Goal: Book appointment/travel/reservation

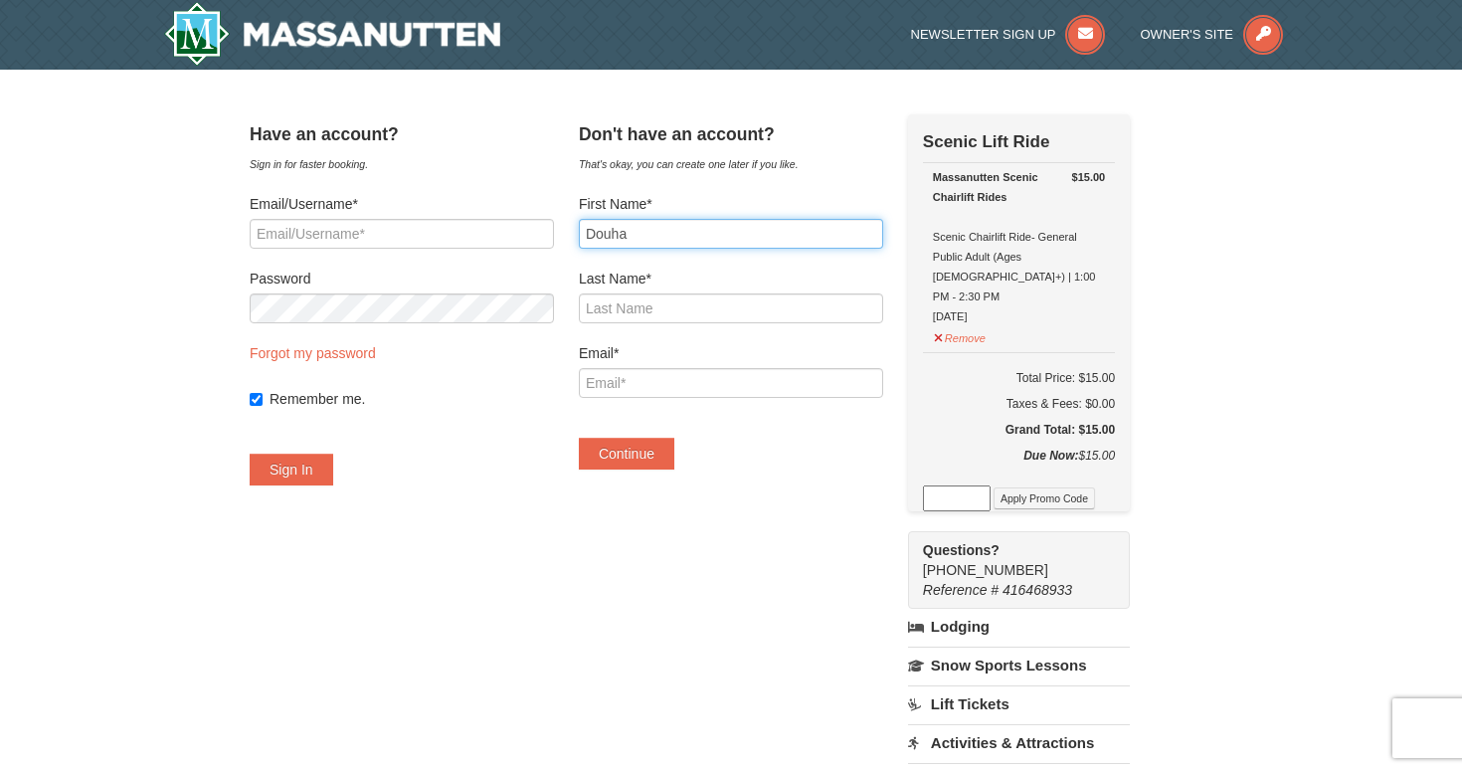
type input "Douha"
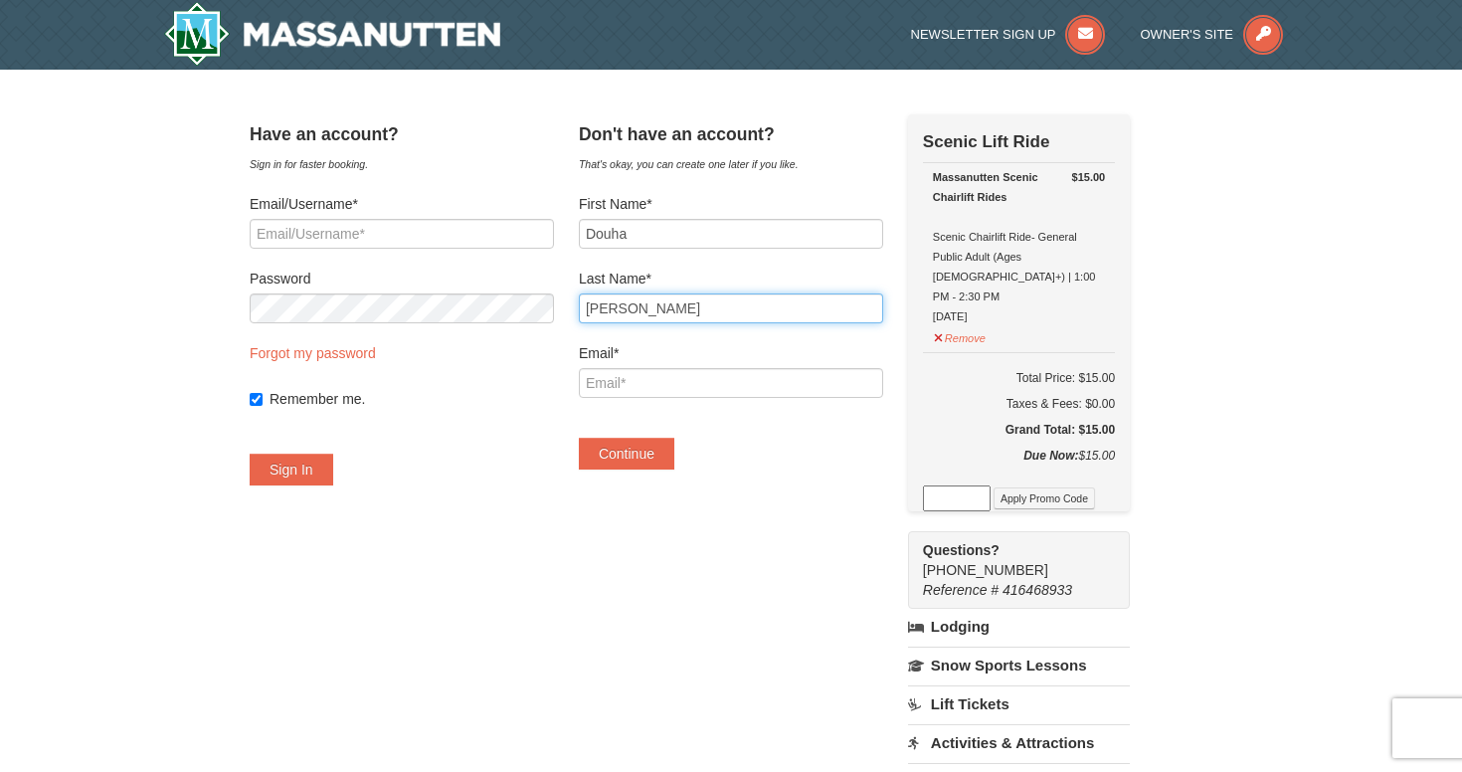
type input "Ahmed"
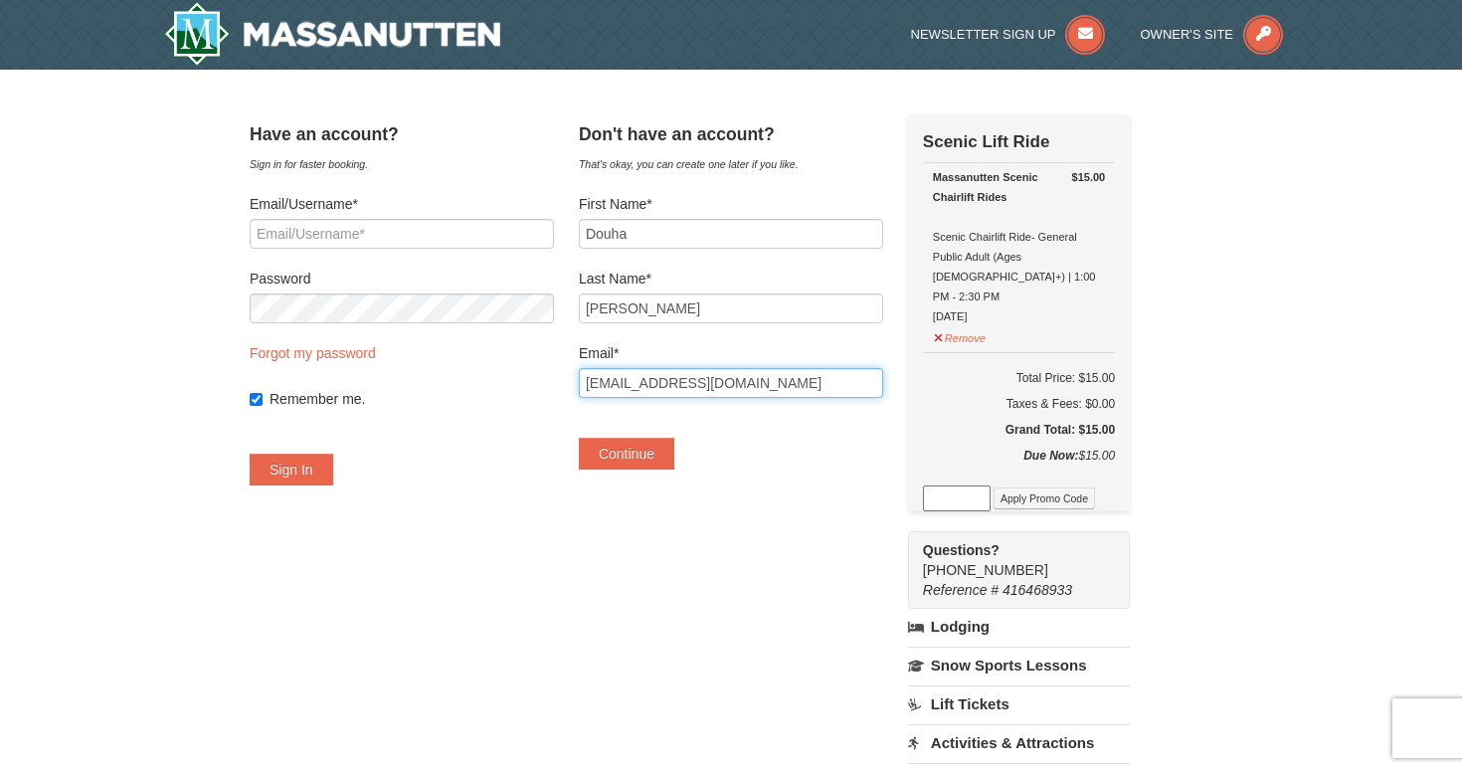
type input "adouha24@yahoo.com"
click at [792, 481] on div "Don't have an account? That's okay, you can create one later if you like. First…" at bounding box center [731, 301] width 304 height 375
click at [675, 462] on button "Continue" at bounding box center [627, 454] width 96 height 32
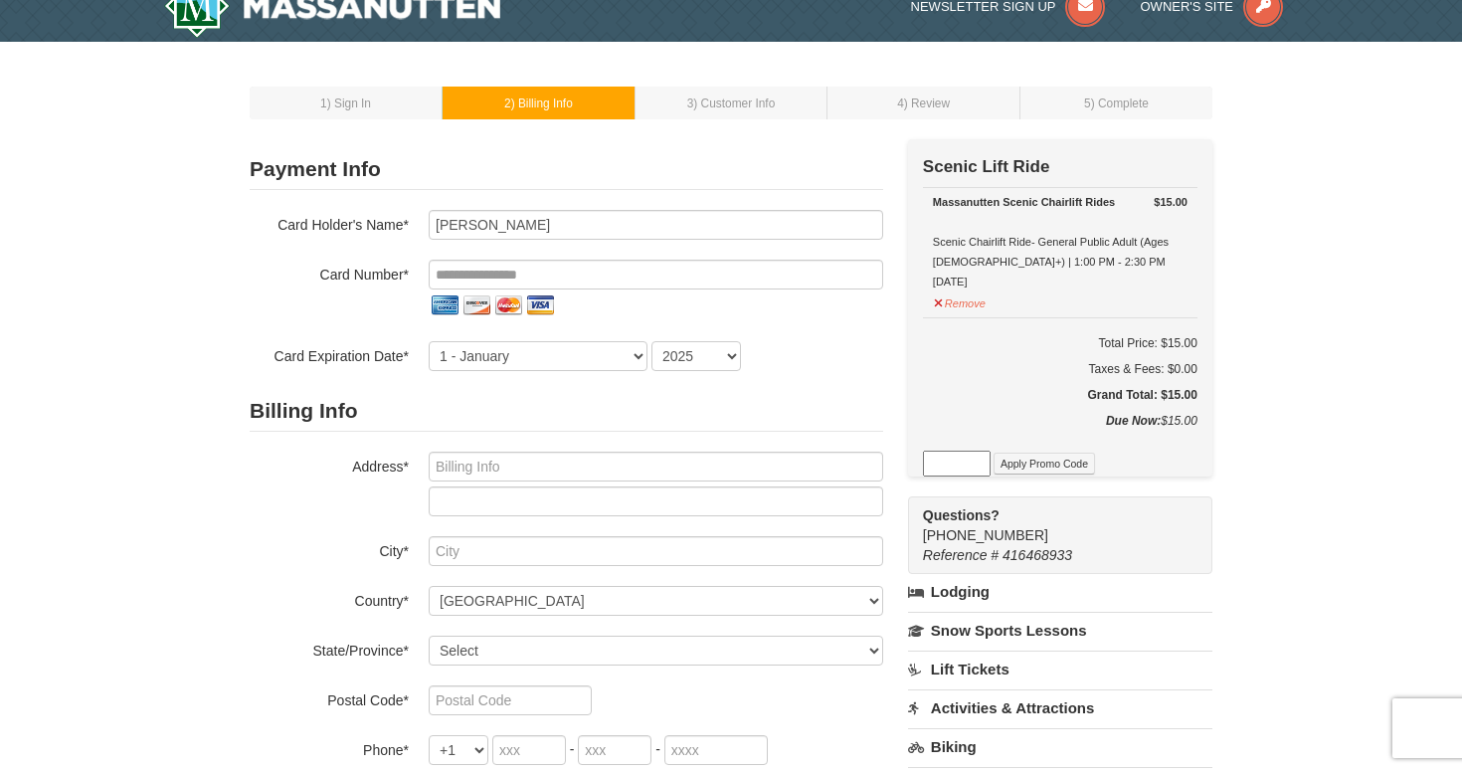
scroll to position [41, 0]
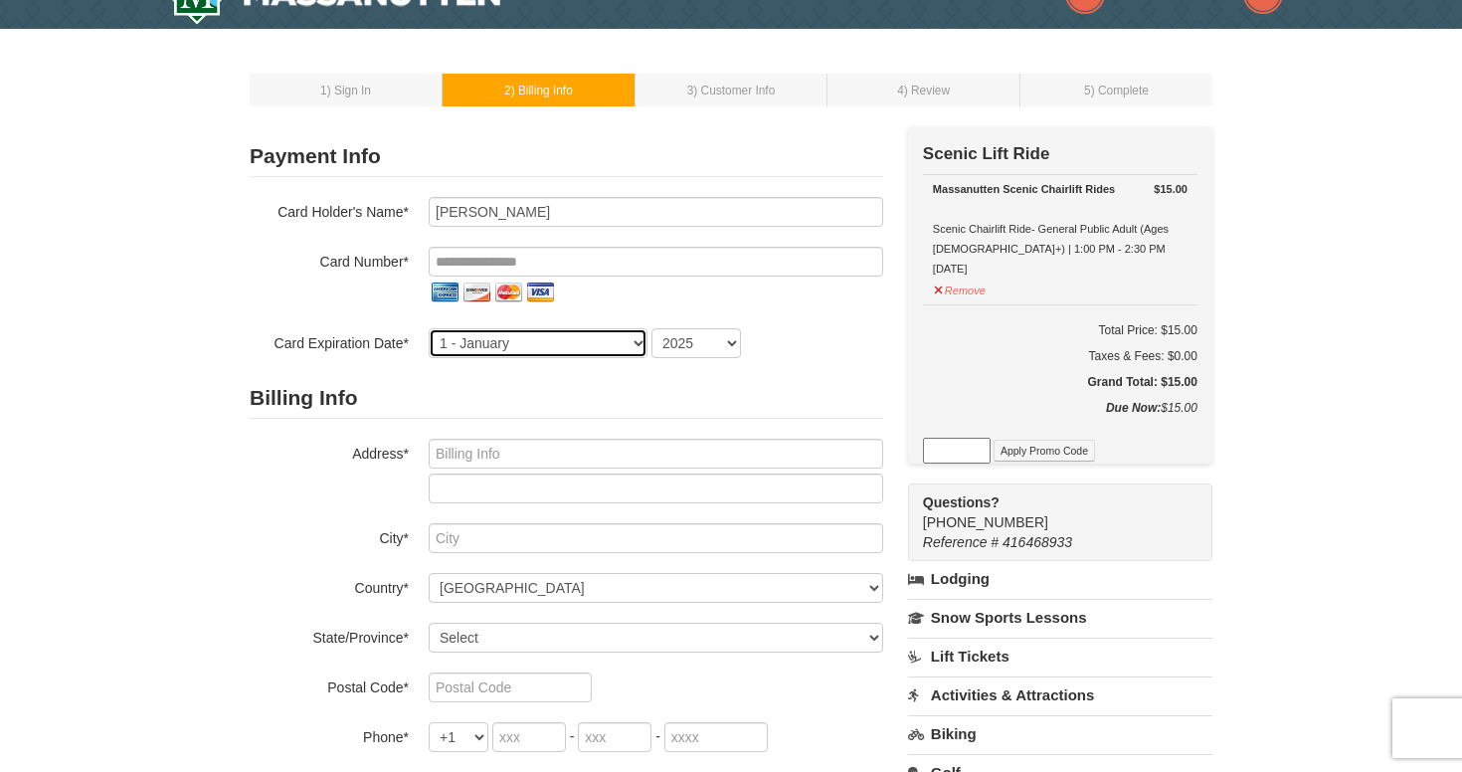
click at [616, 346] on select "1 - January 2 - February 3 - March 4 - April 5 - May 6 - June 7 - July 8 - Augu…" at bounding box center [538, 343] width 219 height 30
select select "5"
select select "2029"
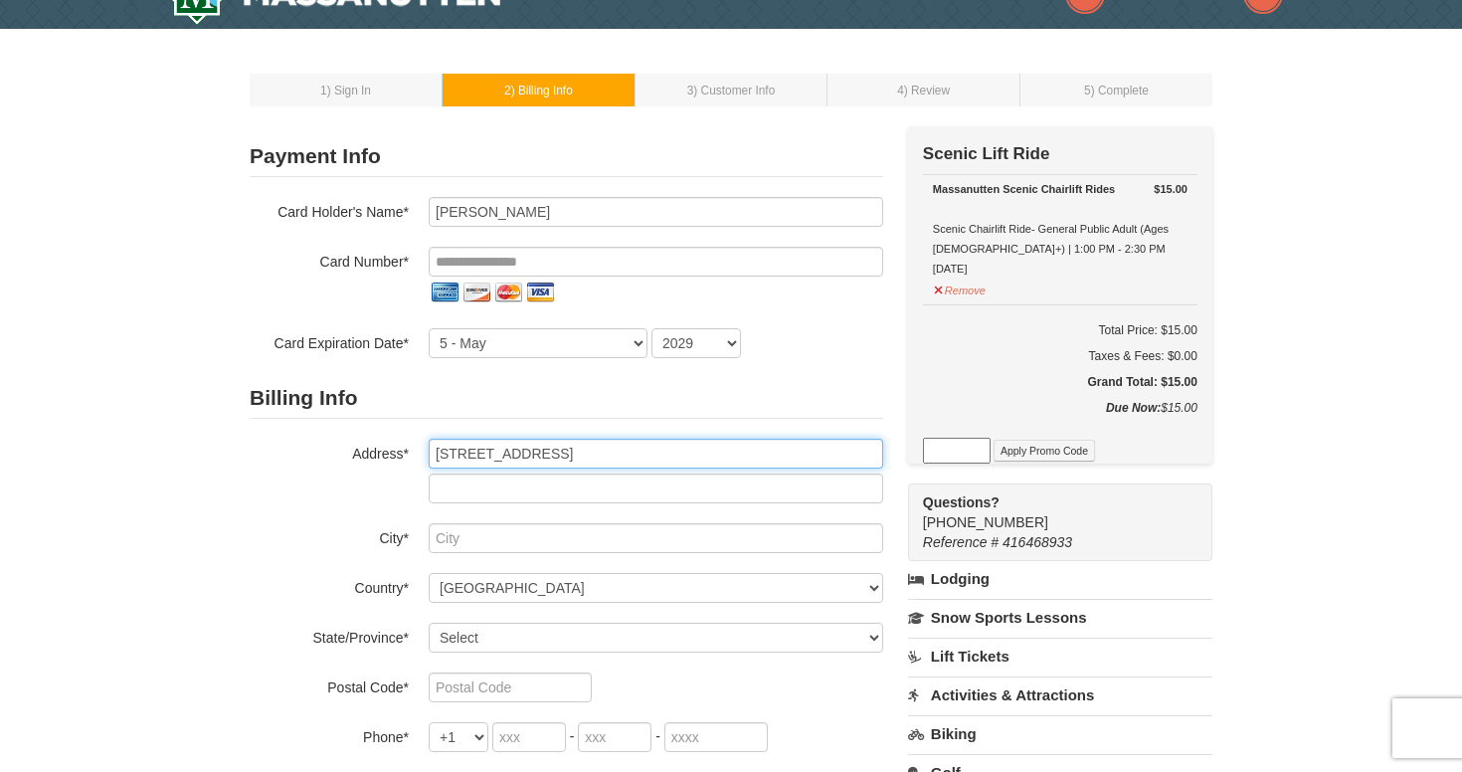
type input "3245 Rio Drive Apt 509"
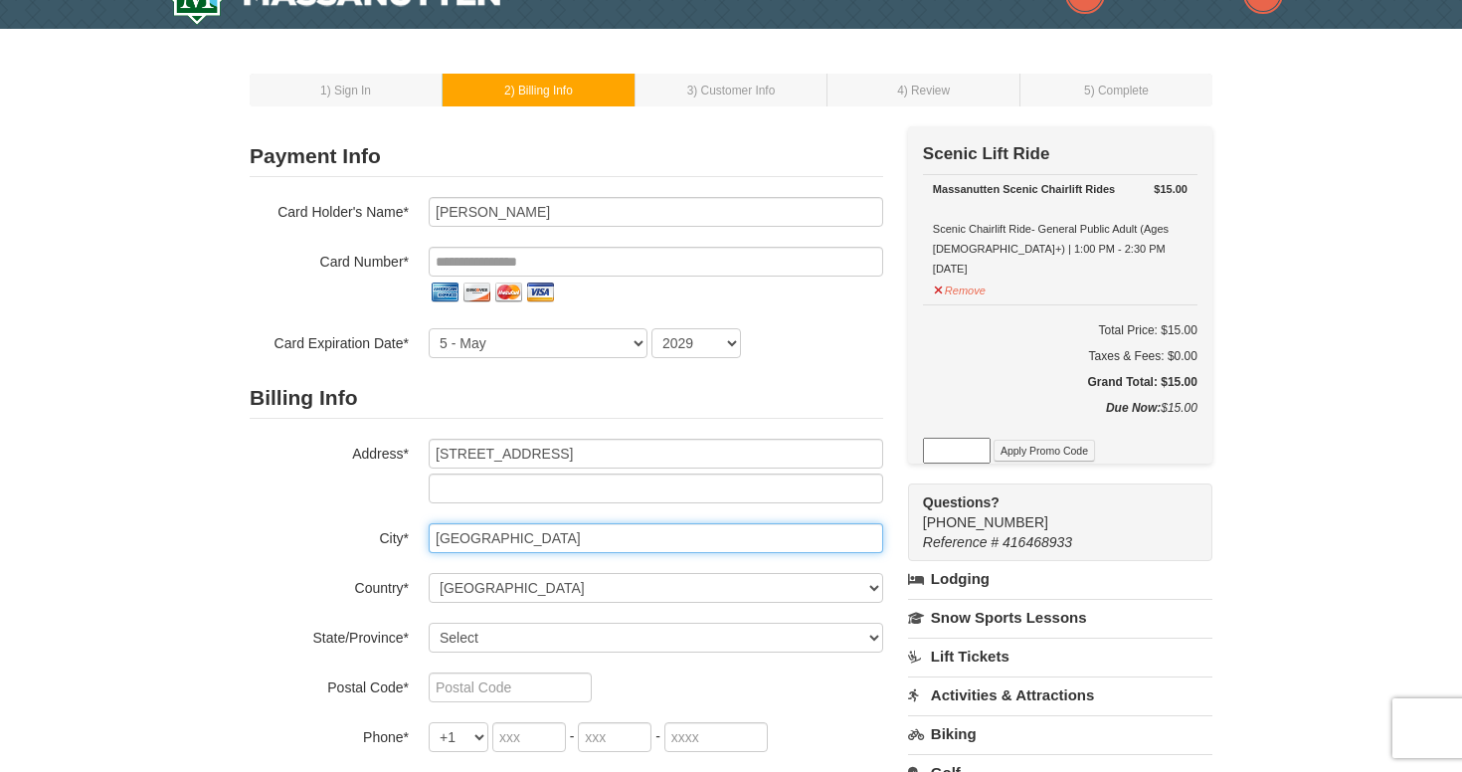
type input "Falls Church"
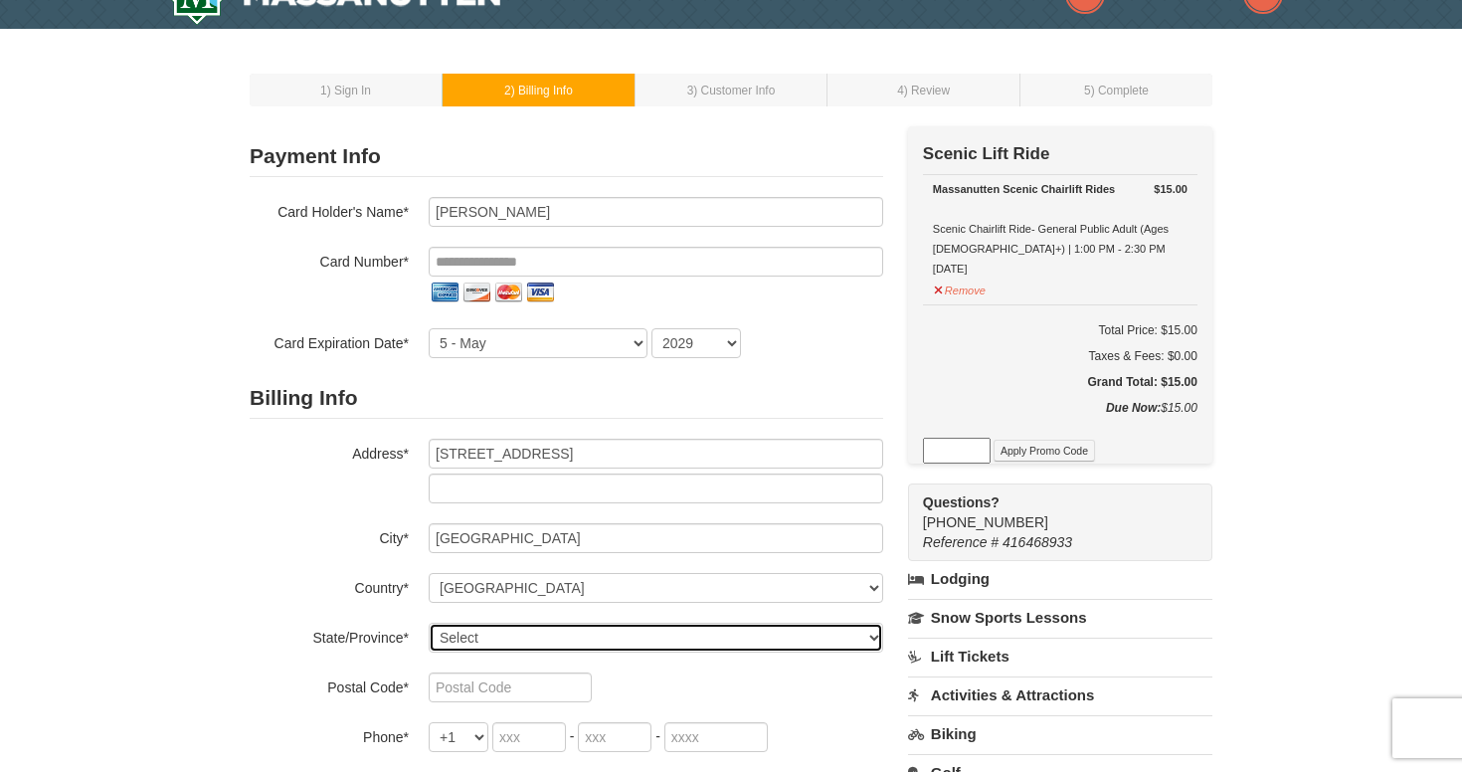
click at [582, 644] on select "Select Alabama Alaska American Samoa Arizona Arkansas California Colorado Conne…" at bounding box center [656, 638] width 455 height 30
select select "VA"
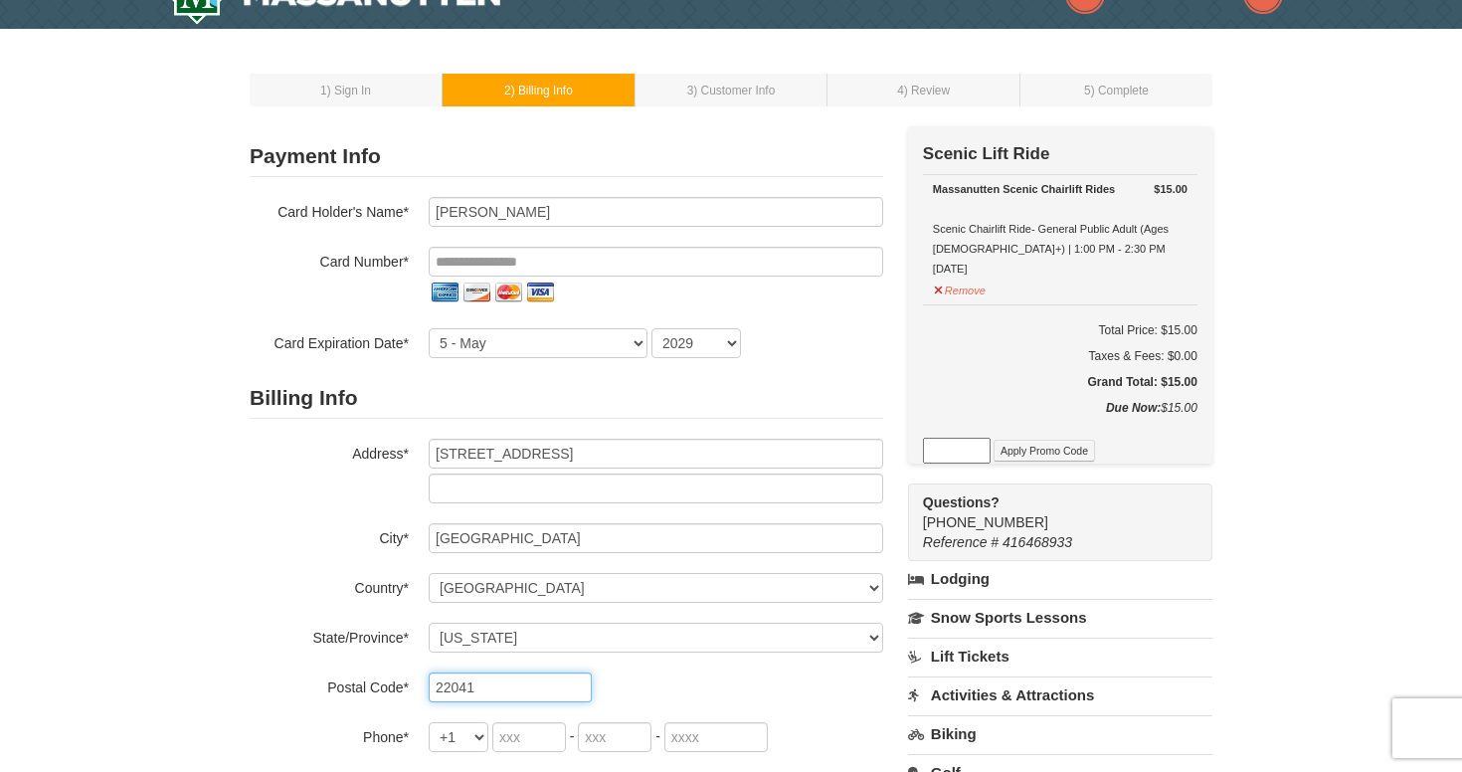
type input "22041"
click at [543, 737] on input "tel" at bounding box center [529, 737] width 74 height 30
type input "571"
type input "275"
type input "5562"
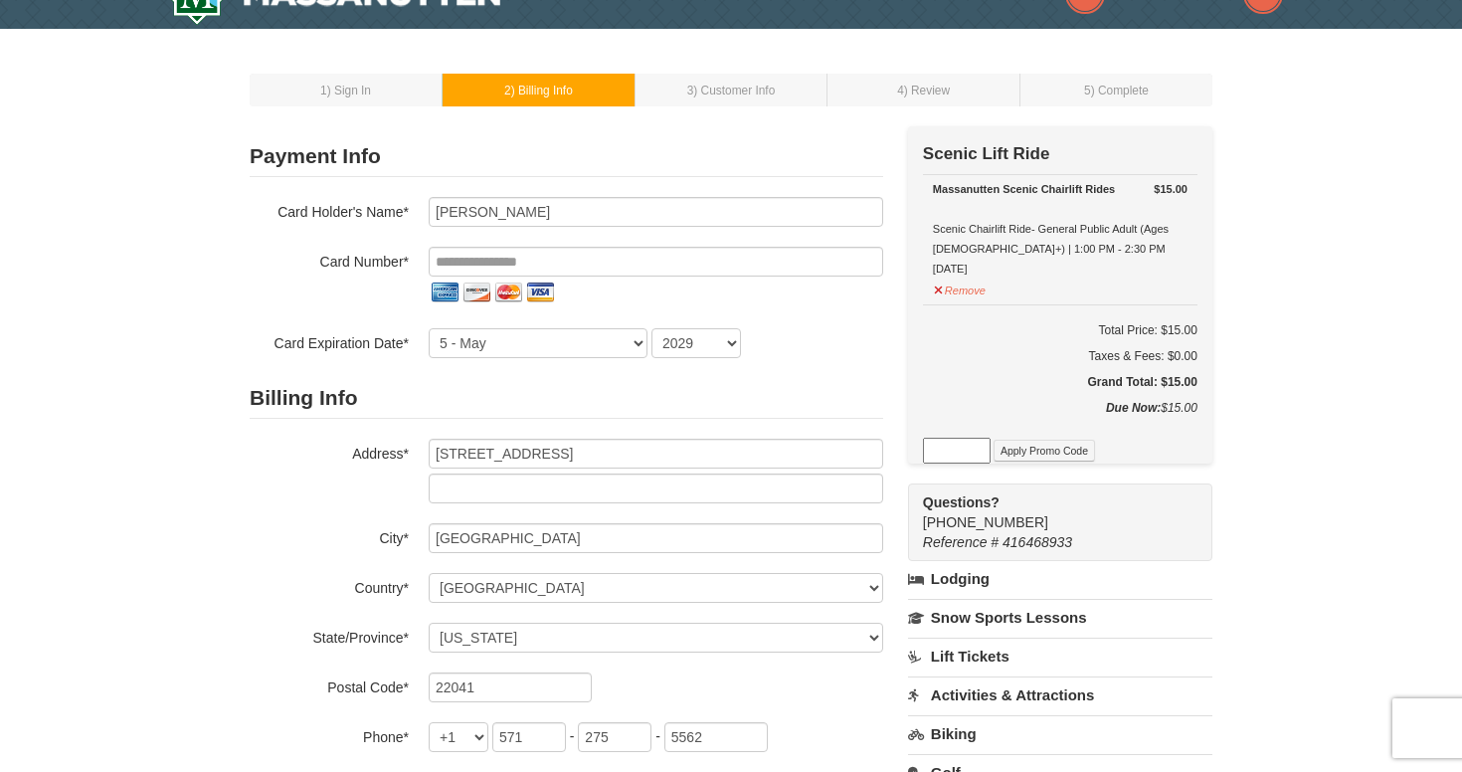
click at [657, 664] on div "Billing Info Address* 3245 Rio Drive Apt 509 City* Falls Church Country* ----- …" at bounding box center [567, 590] width 634 height 424
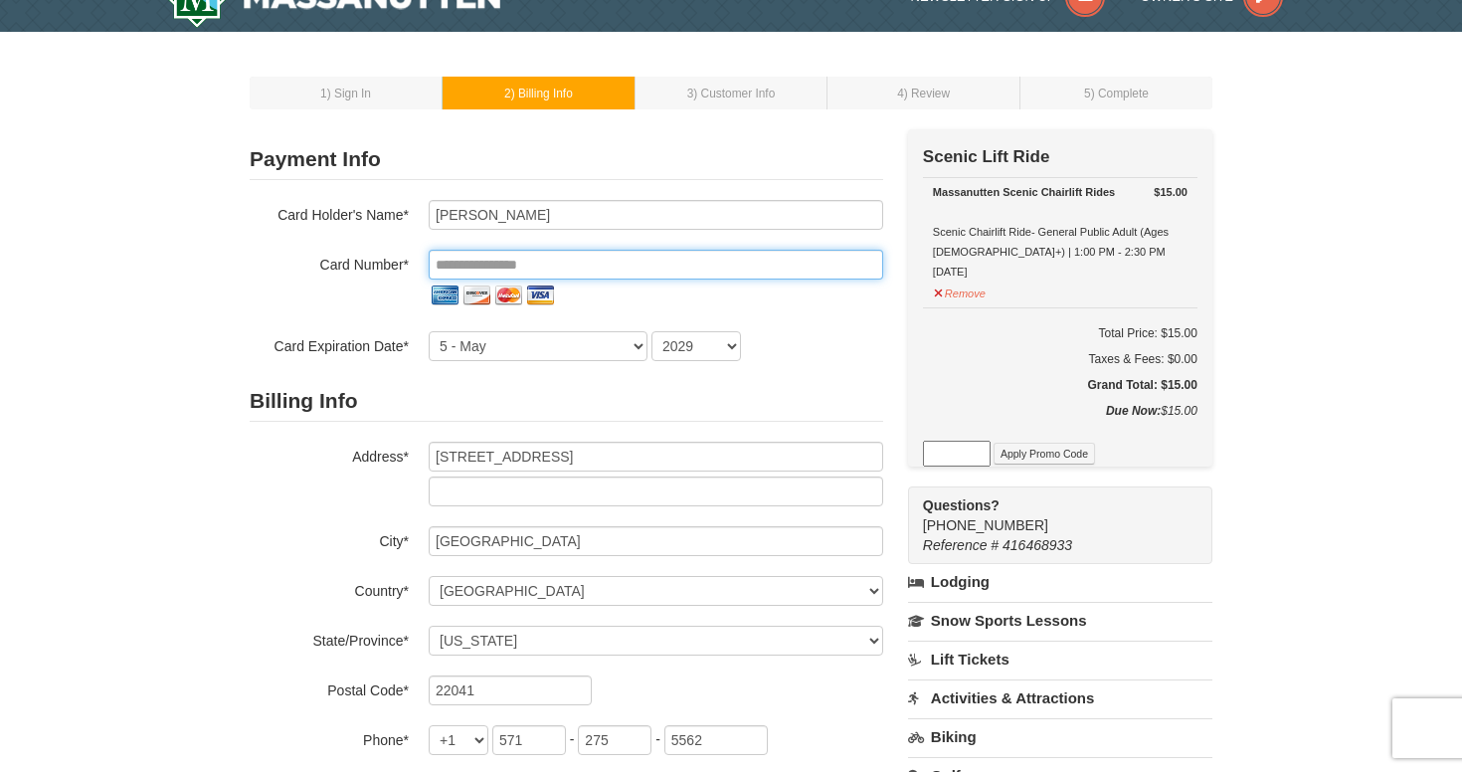
click at [515, 266] on input "tel" at bounding box center [656, 265] width 455 height 30
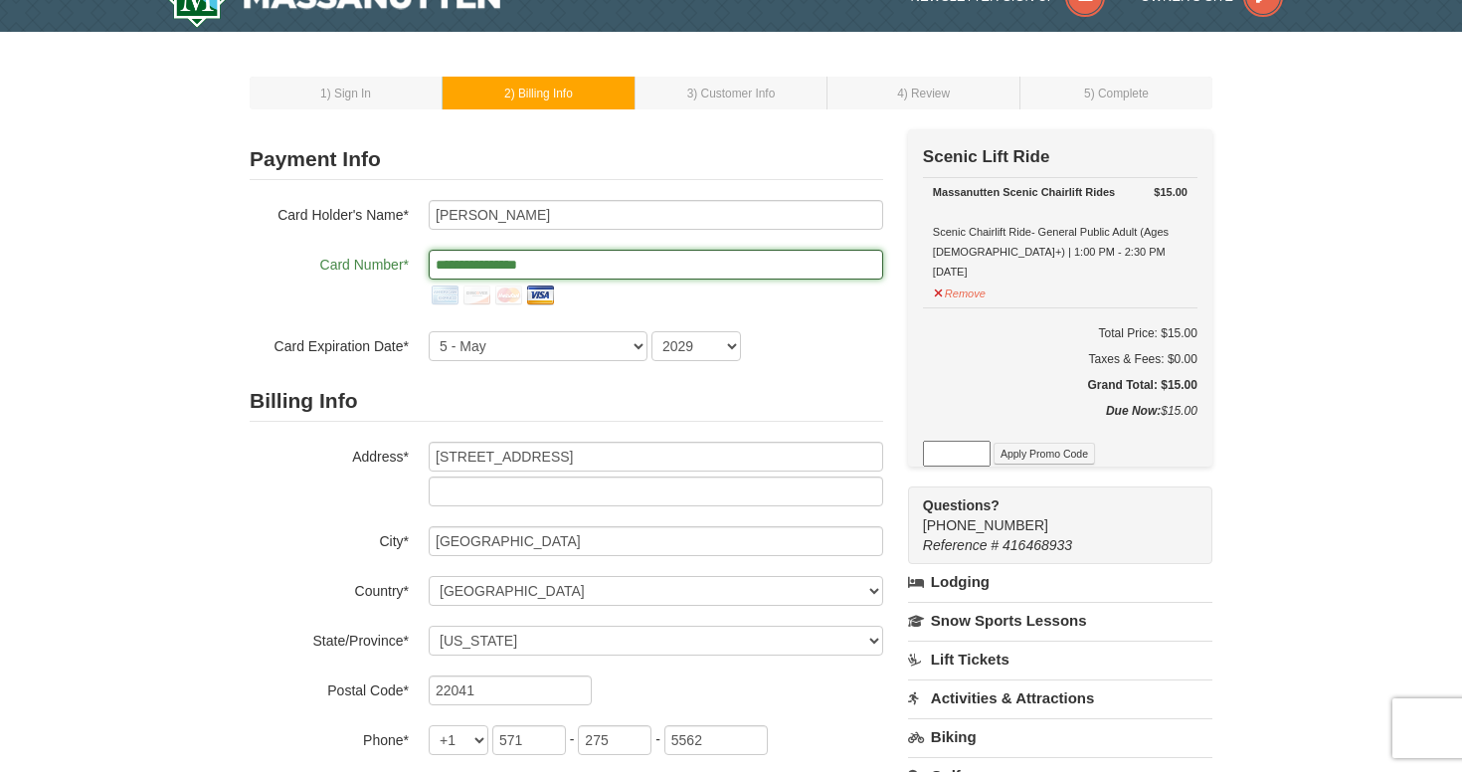
type input "**********"
click at [291, 368] on form "**********" at bounding box center [567, 497] width 634 height 717
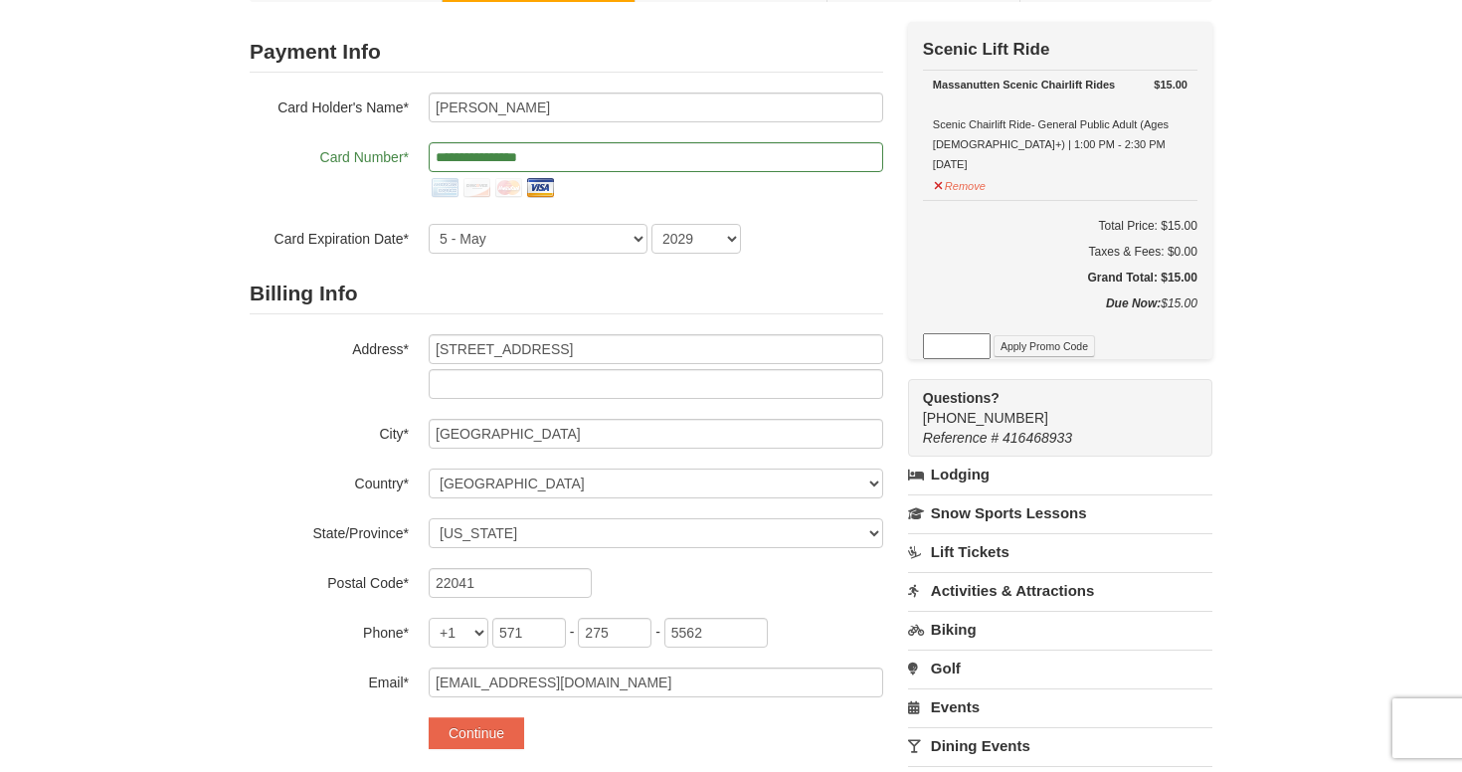
scroll to position [147, 0]
click at [481, 727] on button "Continue" at bounding box center [477, 731] width 96 height 32
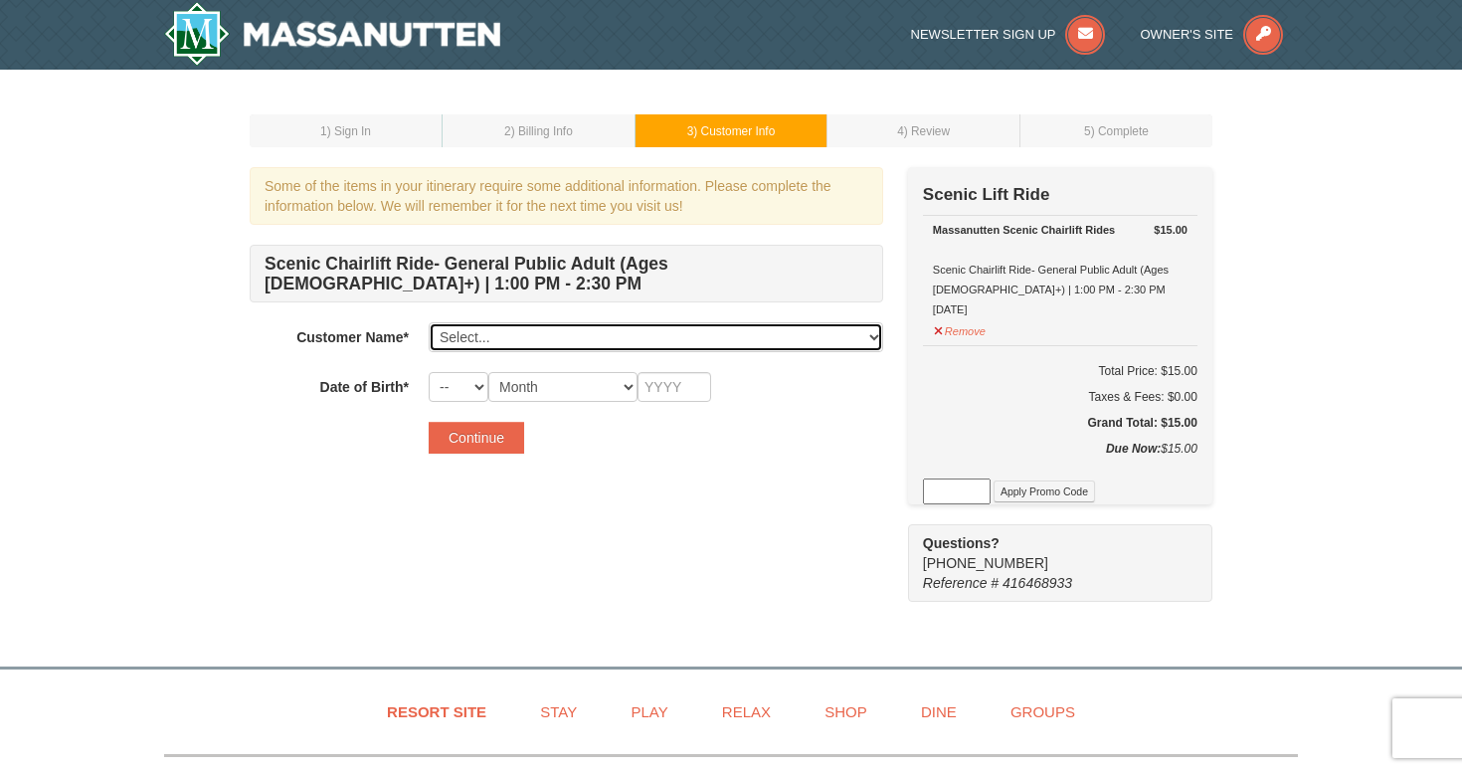
click at [548, 339] on select "Select... [PERSON_NAME] Add New..." at bounding box center [656, 337] width 455 height 30
select select "28333660"
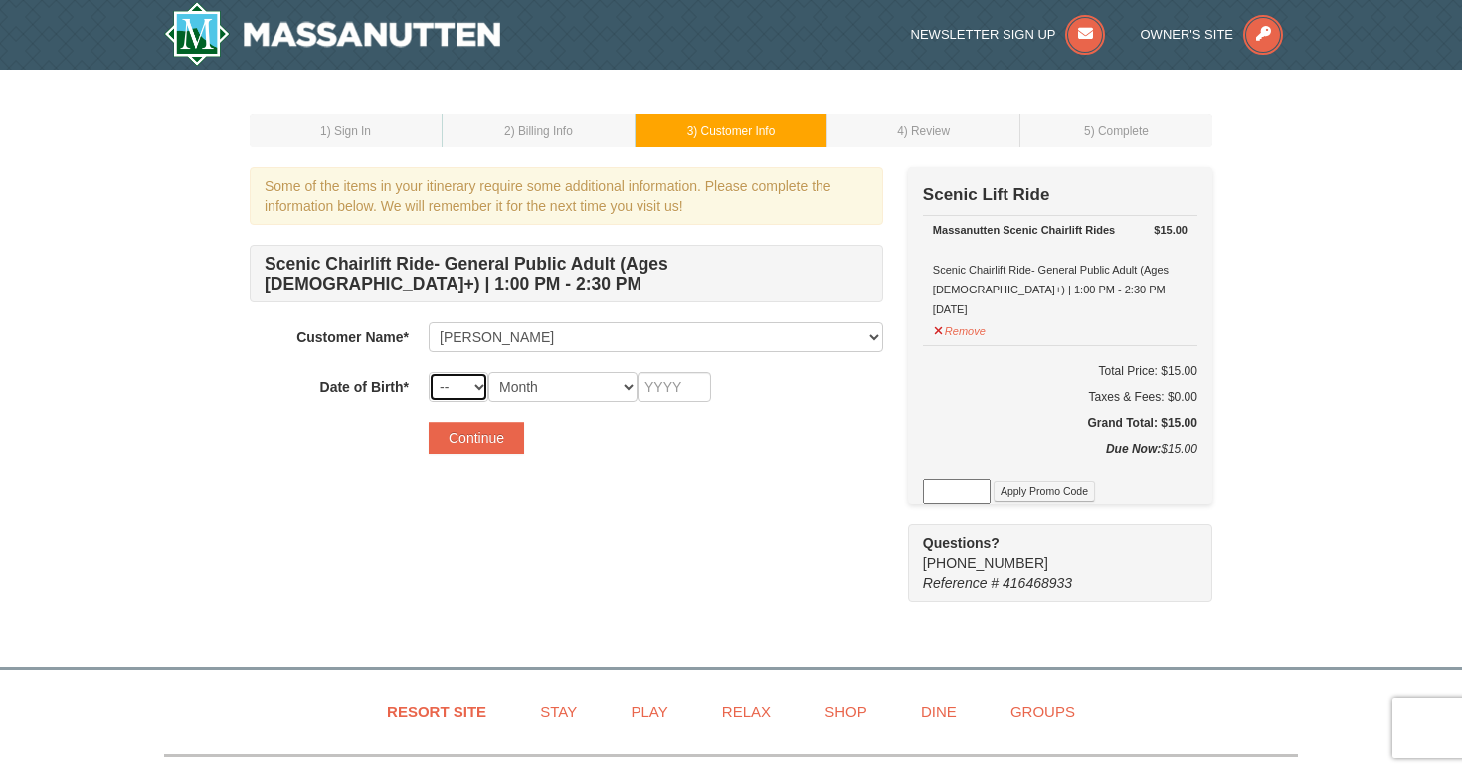
click at [469, 388] on select "-- 01 02 03 04 05 06 07 08 09 10 11 12 13 14 15 16 17 18 19 20 21 22 23 24 25 2…" at bounding box center [459, 387] width 60 height 30
select select "02"
select select "11"
click at [688, 377] on input "text" at bounding box center [675, 387] width 74 height 30
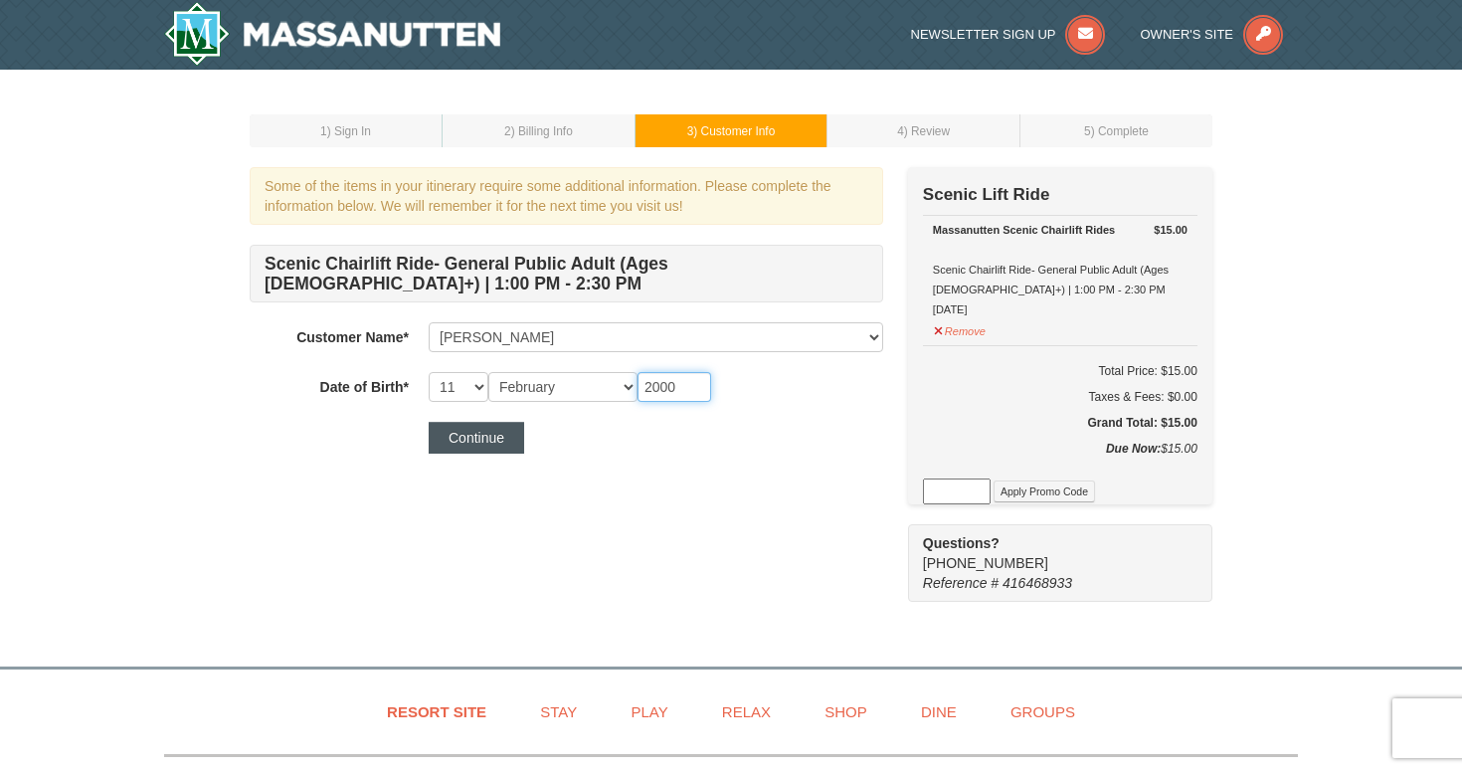
type input "2000"
click at [471, 442] on button "Continue" at bounding box center [477, 438] width 96 height 32
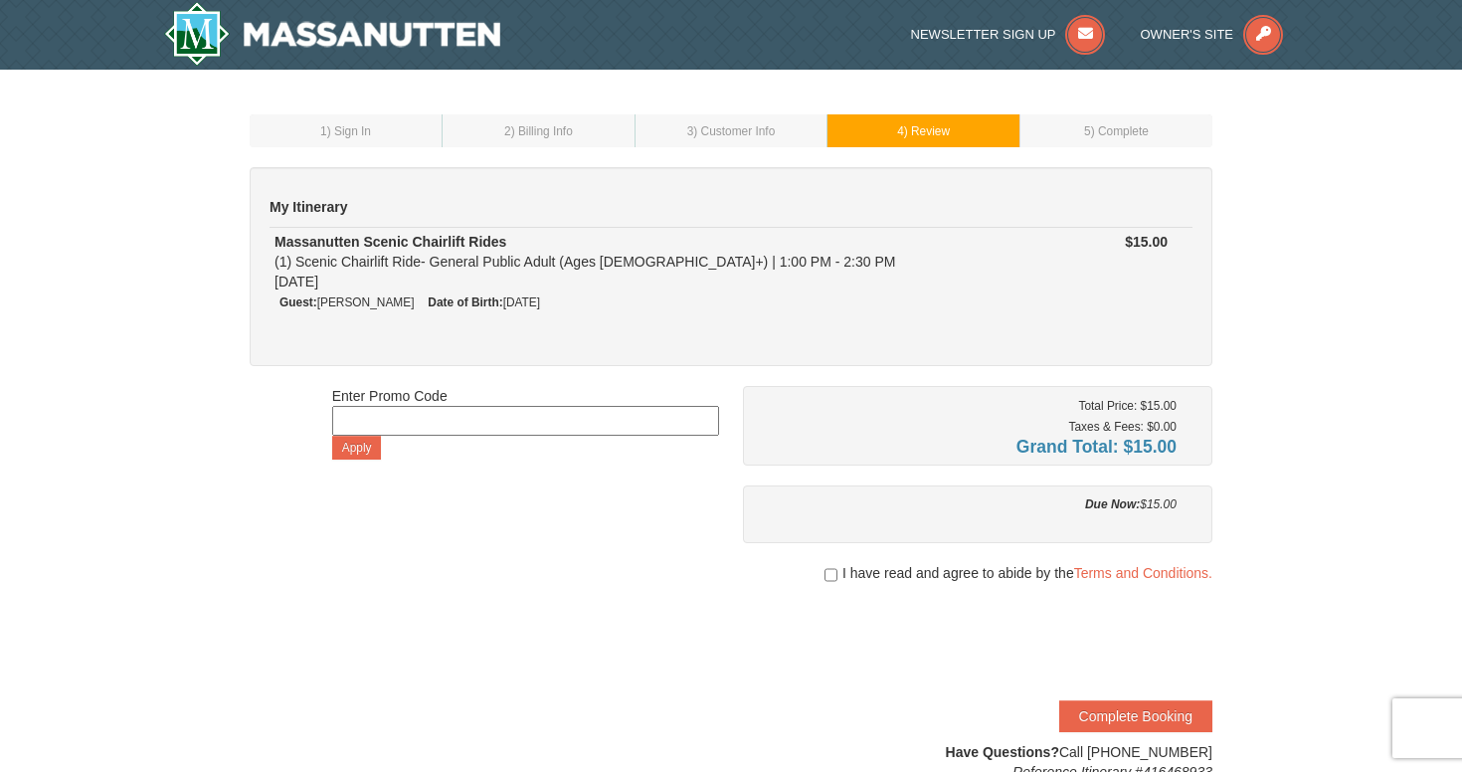
click at [826, 577] on input "checkbox" at bounding box center [831, 575] width 13 height 16
checkbox input "true"
click at [1110, 717] on button "Complete Booking" at bounding box center [1136, 716] width 153 height 32
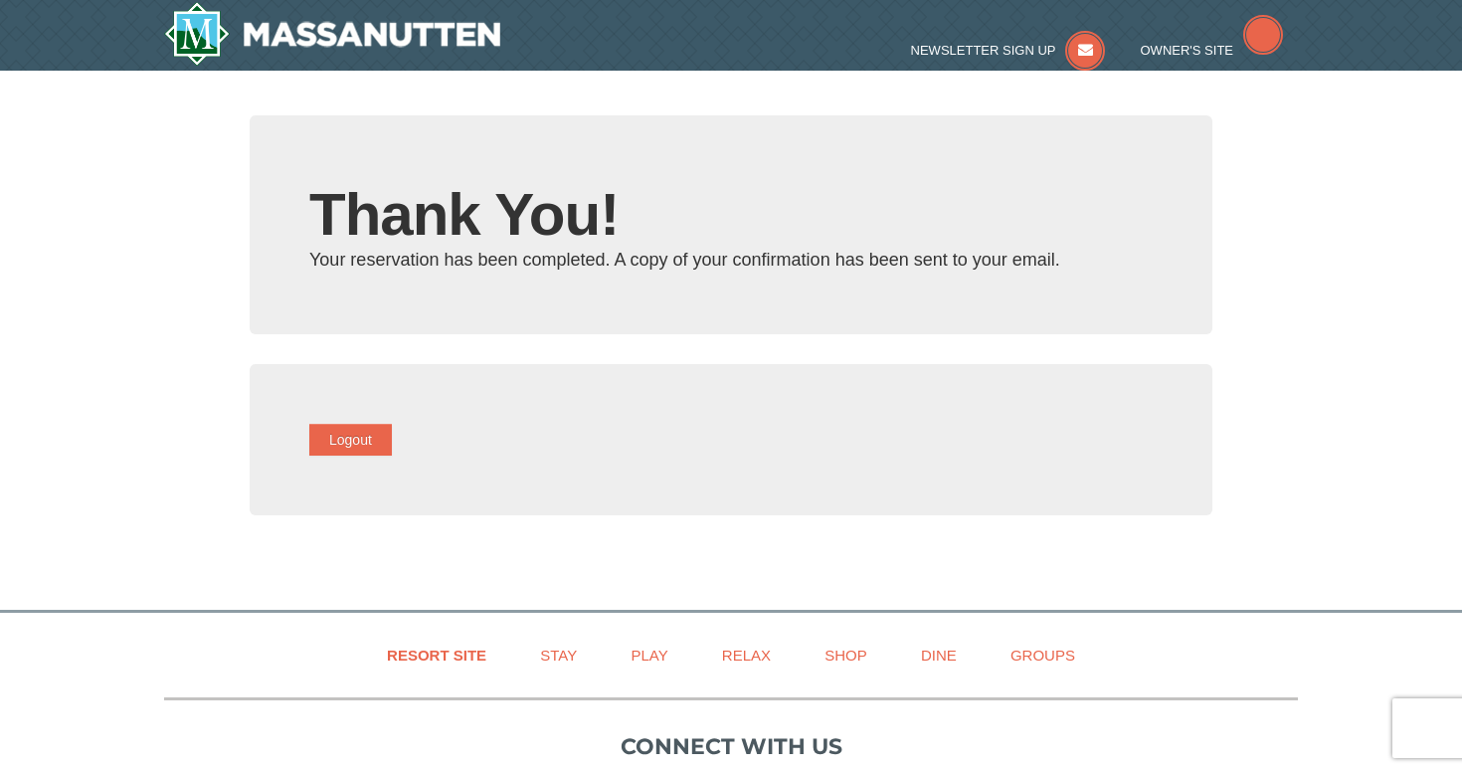
type input "[EMAIL_ADDRESS][DOMAIN_NAME]"
